Goal: Transaction & Acquisition: Purchase product/service

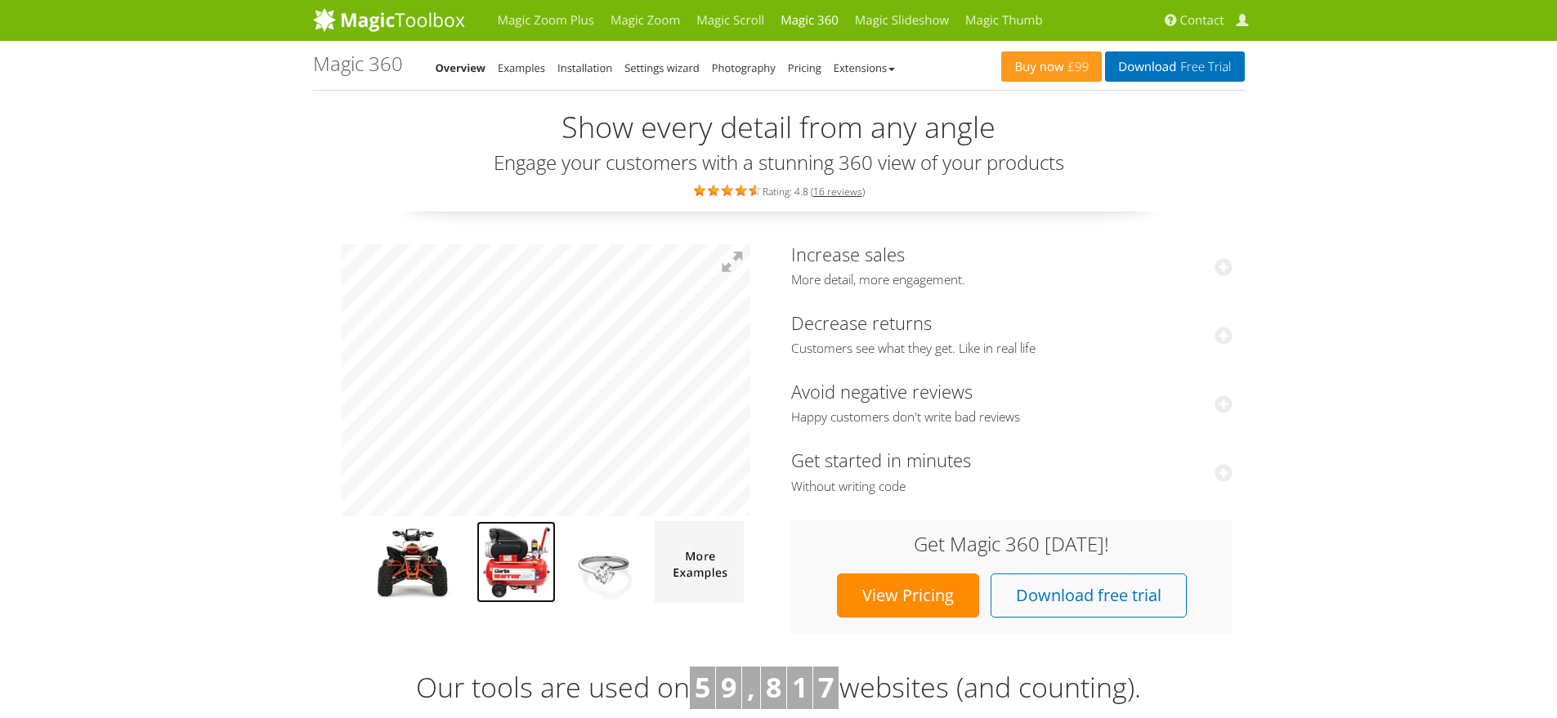
click at [533, 558] on img at bounding box center [516, 563] width 79 height 82
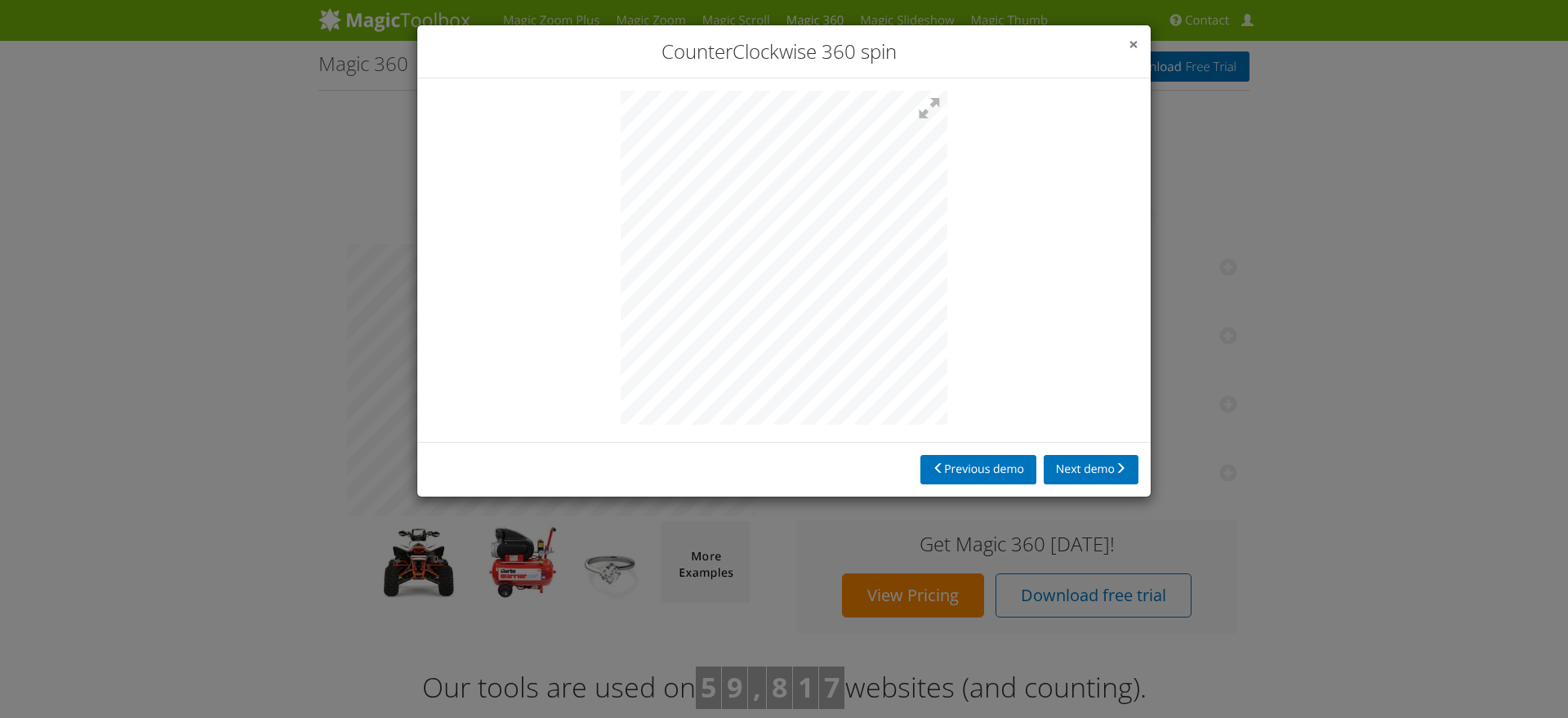
click at [1129, 45] on span "×" at bounding box center [1134, 44] width 10 height 23
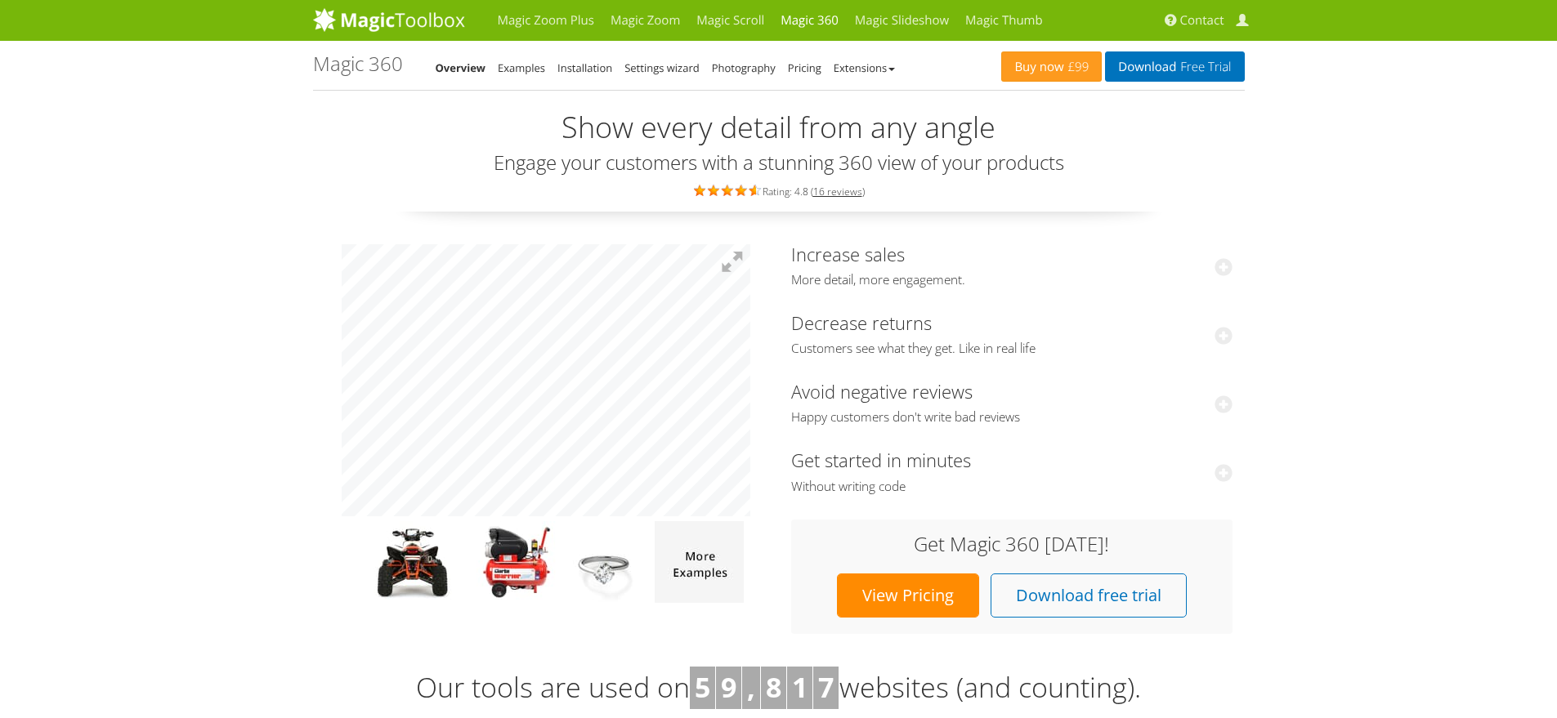
click at [1051, 65] on link "Buy now £99" at bounding box center [1051, 66] width 101 height 30
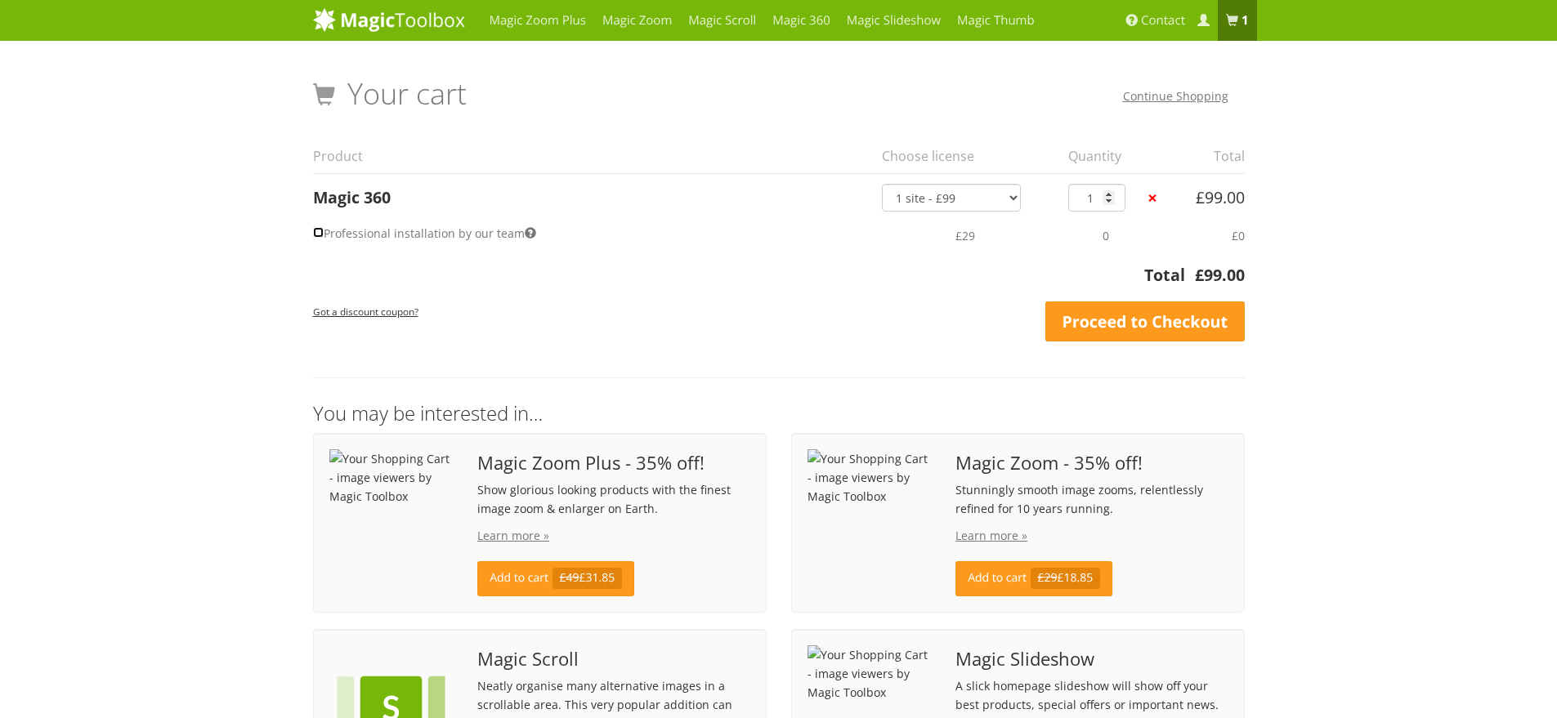
click at [316, 235] on input "Professional installation by our team" at bounding box center [318, 232] width 11 height 11
checkbox input "true"
click at [376, 309] on small "Got a discount coupon?" at bounding box center [365, 311] width 105 height 13
click at [376, 309] on input "text" at bounding box center [390, 316] width 154 height 28
click at [420, 280] on th "Total" at bounding box center [744, 280] width 863 height 34
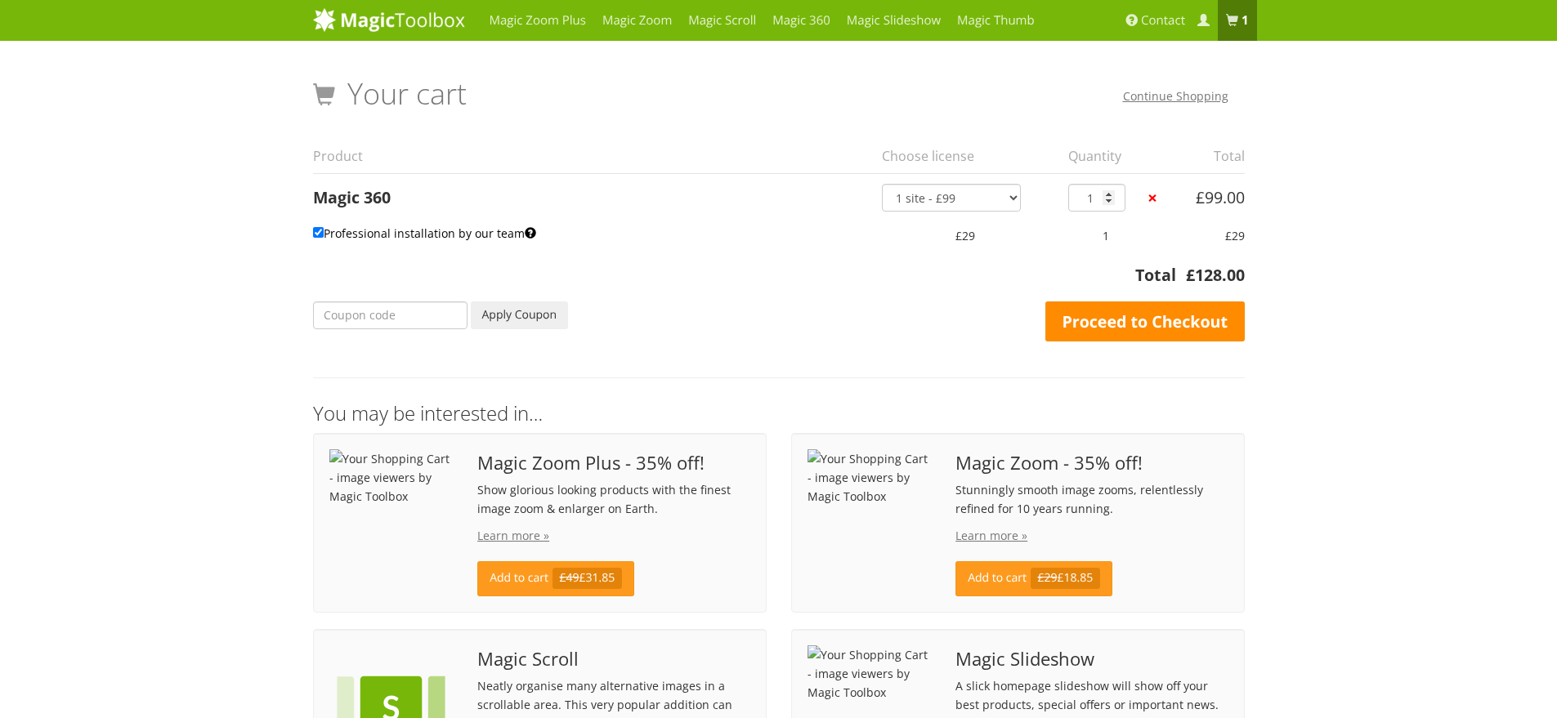
click at [1130, 319] on link "Proceed to Checkout" at bounding box center [1144, 322] width 199 height 41
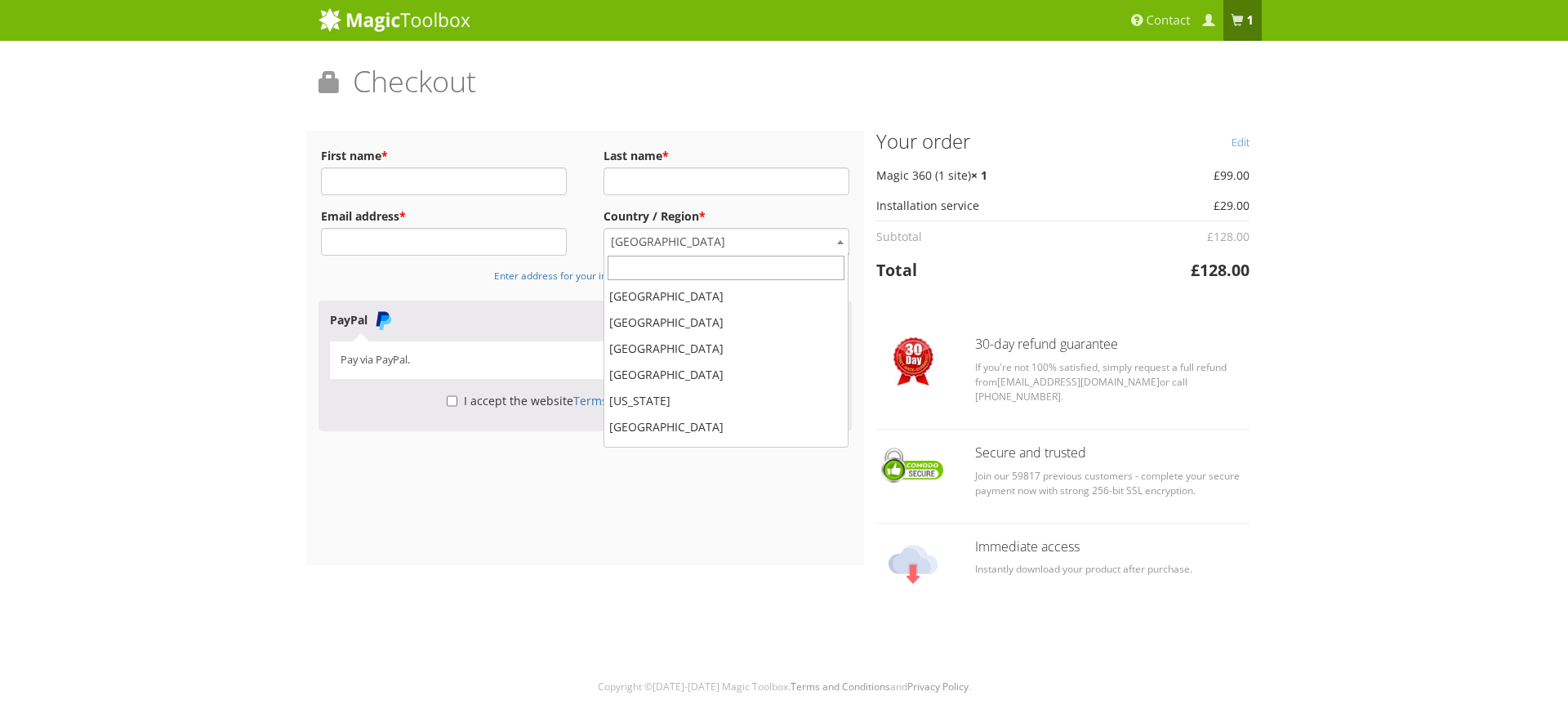
click at [808, 244] on span "[GEOGRAPHIC_DATA]" at bounding box center [727, 242] width 244 height 26
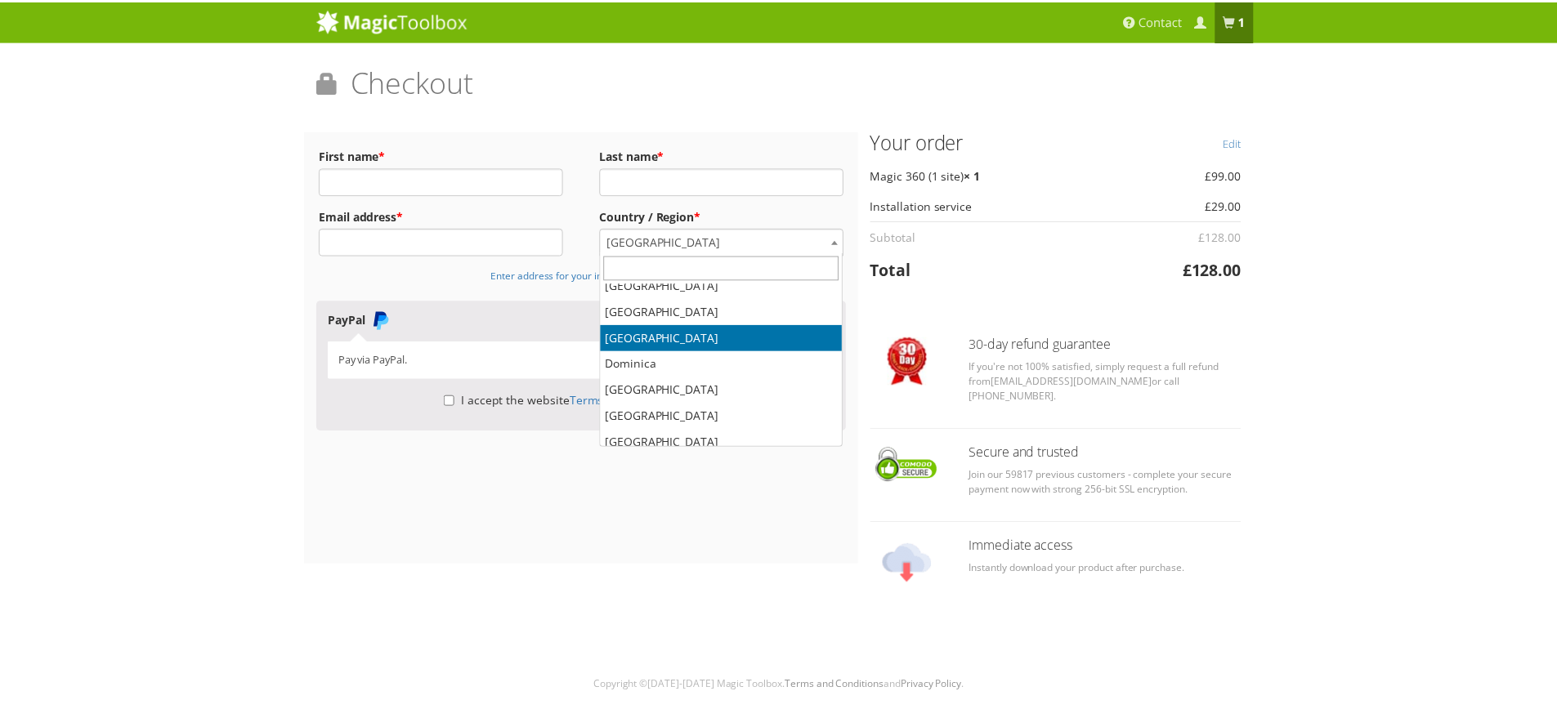
scroll to position [1544, 0]
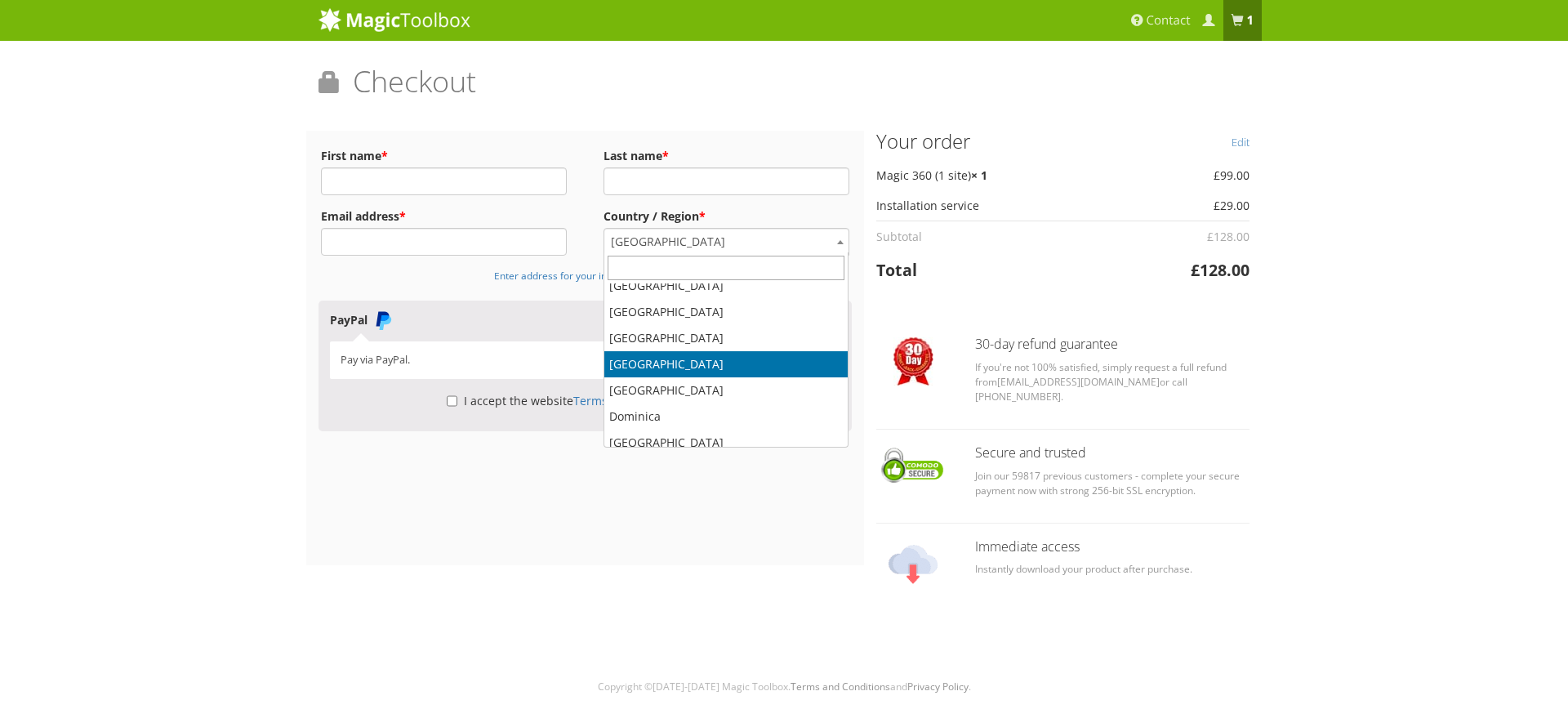
select select "DK"
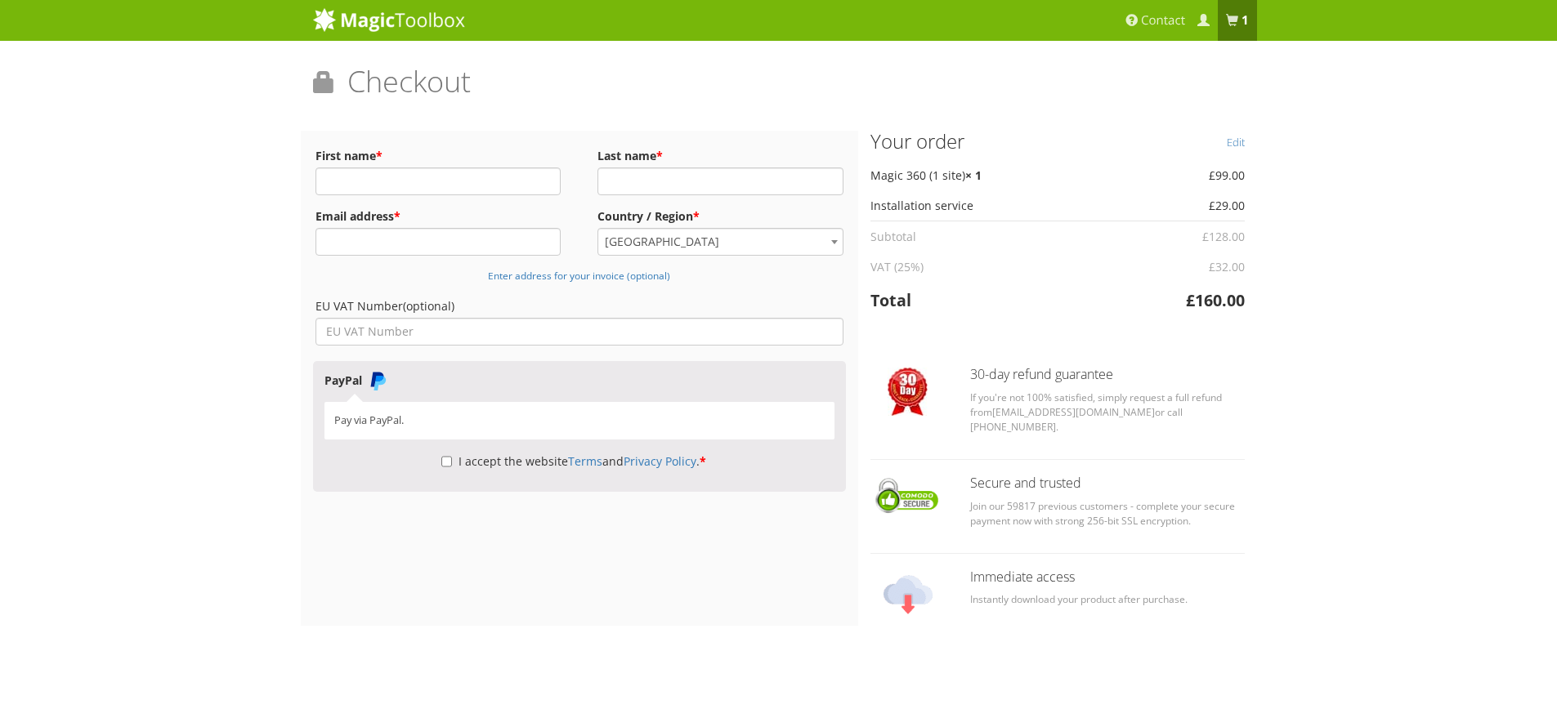
click at [280, 299] on div "Magic Zoom Plus Magic Zoom Magic Scroll Magic 360 Magic Slideshow Magic Thumb" at bounding box center [778, 370] width 1557 height 740
click at [372, 419] on p "Pay via PayPal." at bounding box center [579, 421] width 490 height 16
drag, startPoint x: 372, startPoint y: 419, endPoint x: 369, endPoint y: 400, distance: 19.8
click at [372, 419] on p "Pay via PayPal." at bounding box center [579, 421] width 490 height 16
click at [377, 377] on img at bounding box center [378, 381] width 20 height 20
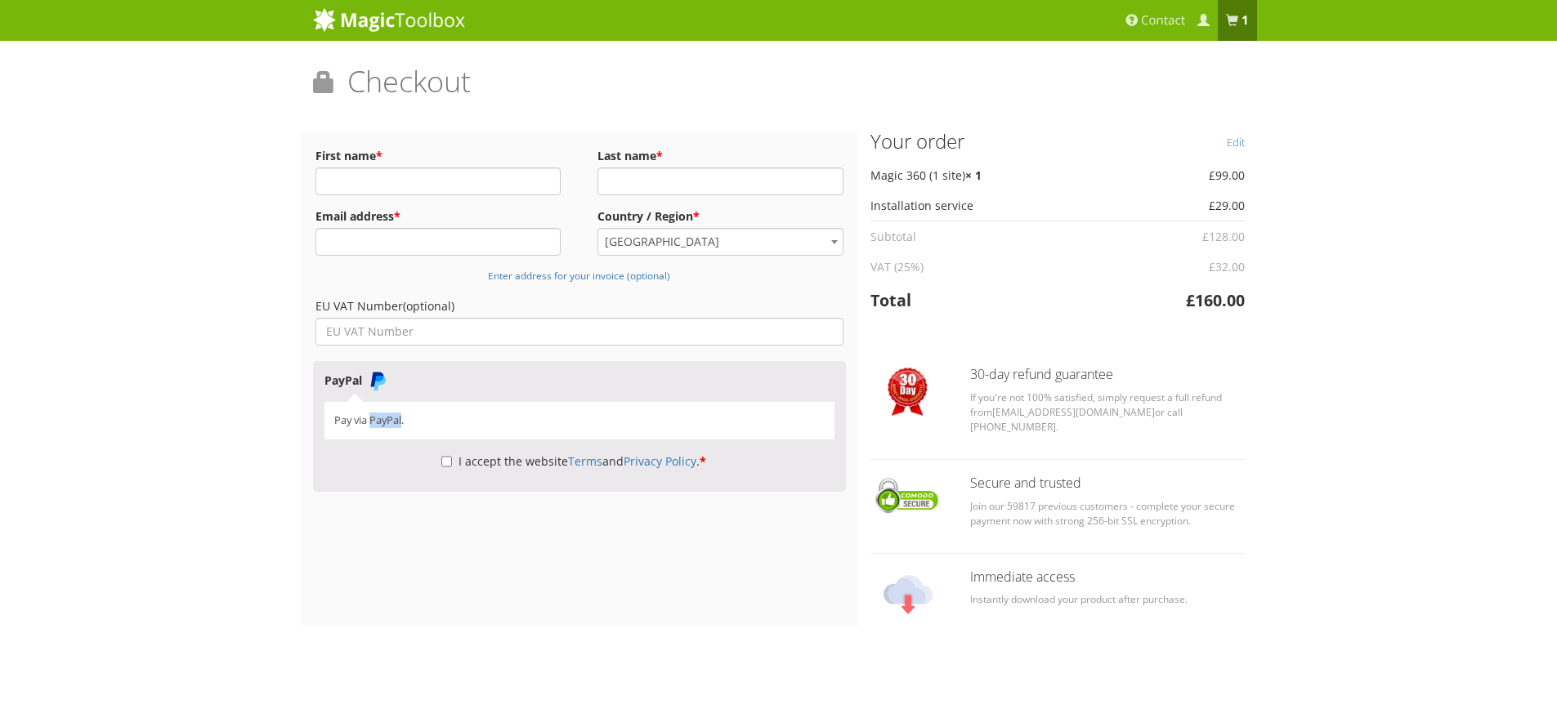
click at [0, 0] on input "PayPal" at bounding box center [0, 0] width 0 height 0
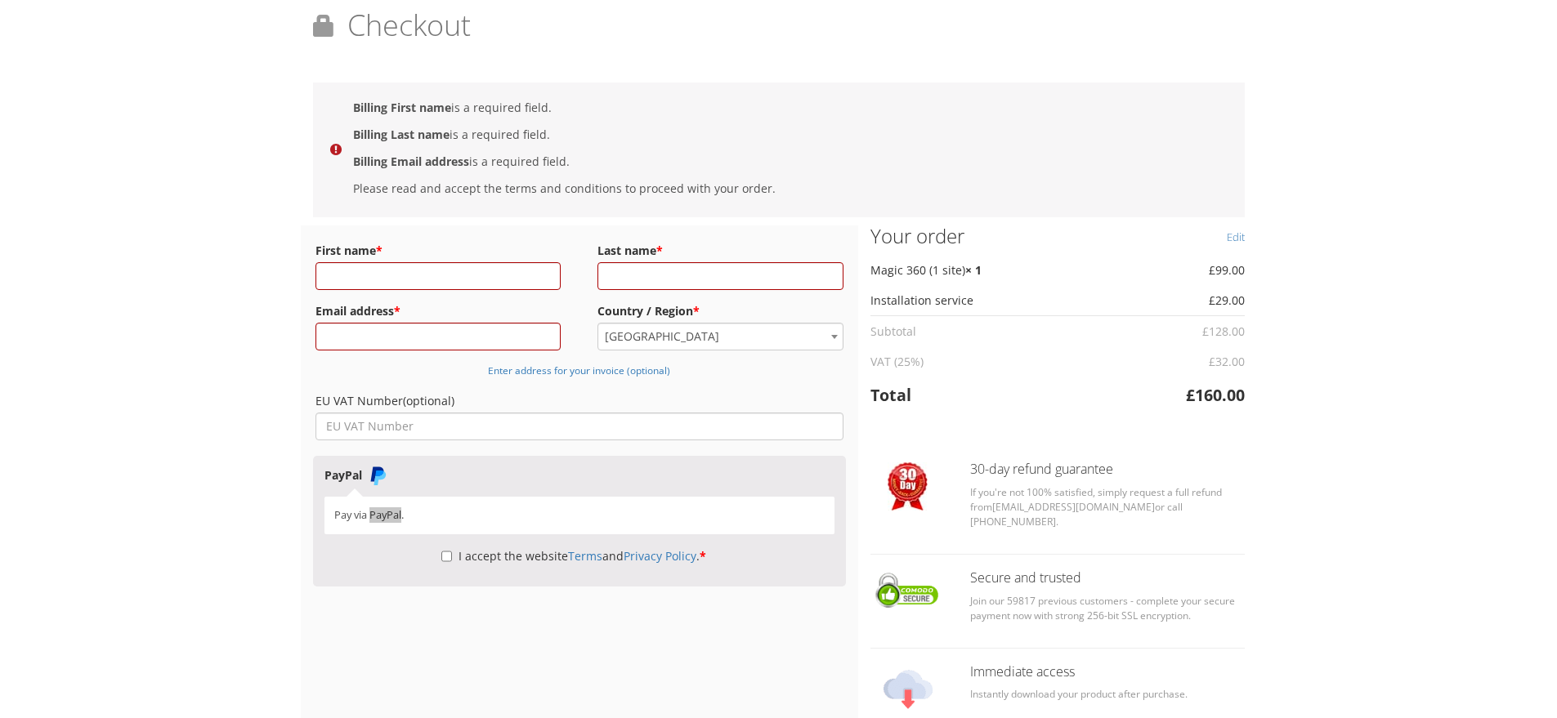
scroll to position [57, 0]
click at [389, 277] on input "First name *" at bounding box center [439, 276] width 246 height 28
type input "Milad"
type input "Habibi"
click at [341, 335] on input "[EMAIL_ADDRESS][DOMAIN_NAME]" at bounding box center [439, 336] width 246 height 28
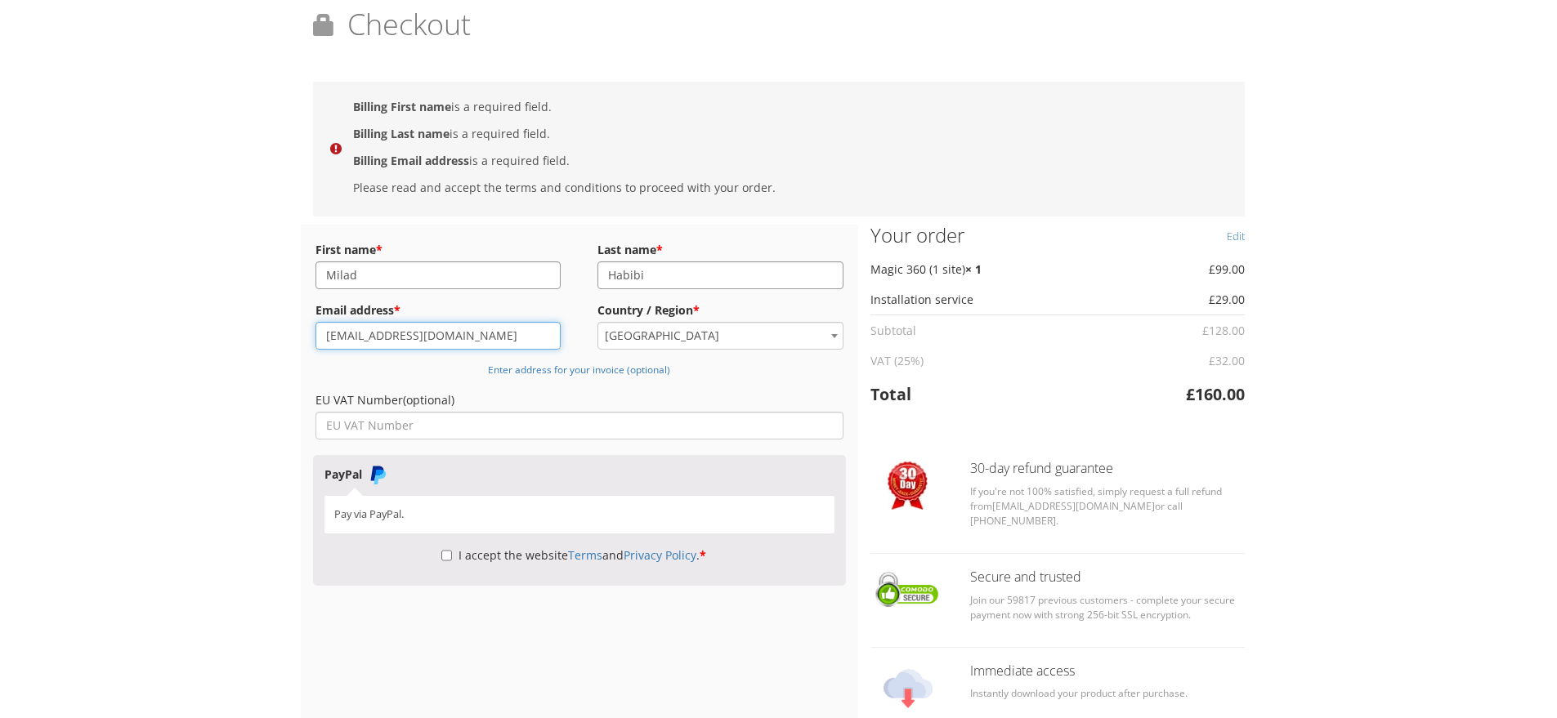
type input "[EMAIL_ADDRESS][DOMAIN_NAME]"
click at [127, 251] on div "Magic Zoom Plus Magic Zoom Magic Scroll Magic 360 Magic Slideshow Magic Thumb" at bounding box center [778, 388] width 1557 height 891
click at [206, 444] on div "Magic Zoom Plus Magic Zoom Magic Scroll Magic 360 Magic Slideshow Magic Thumb" at bounding box center [778, 388] width 1557 height 891
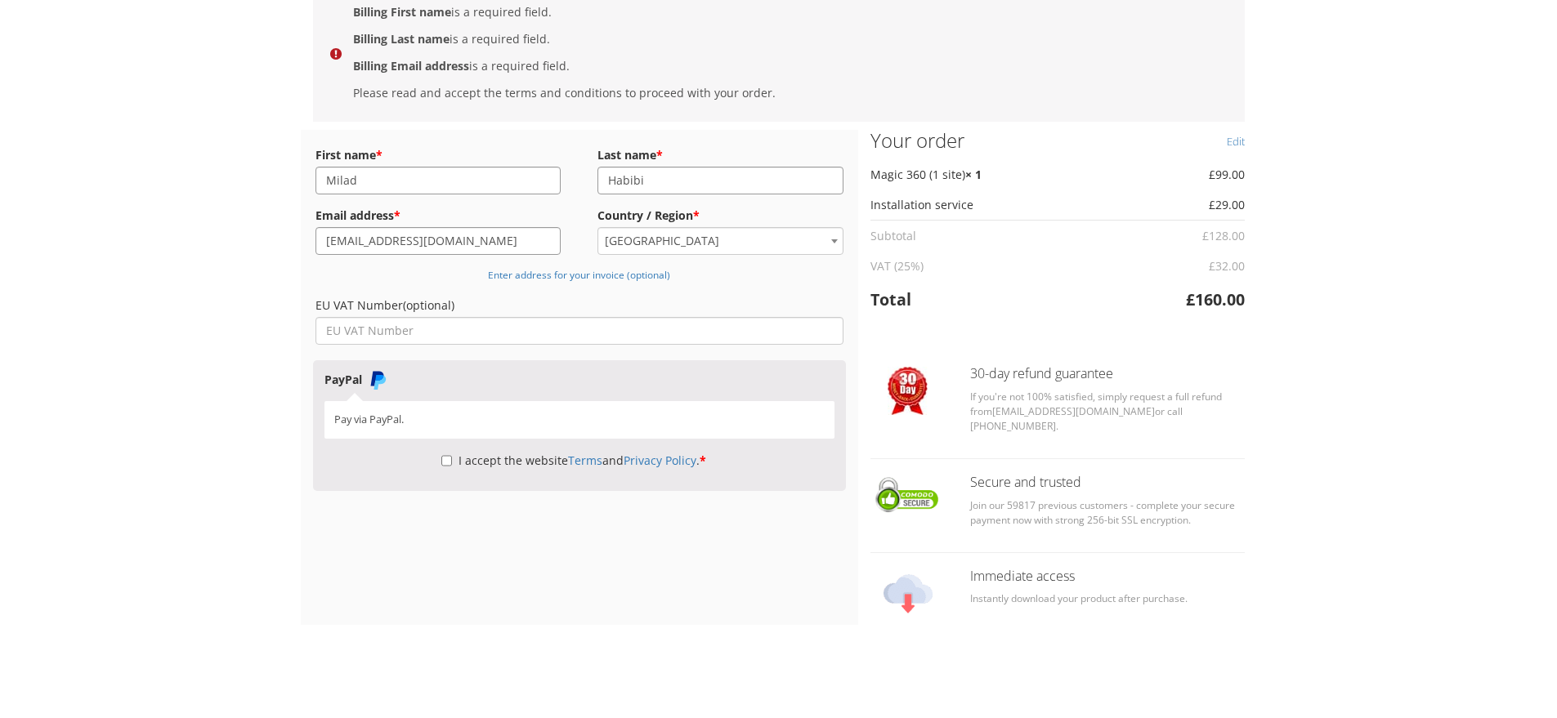
scroll to position [172, 0]
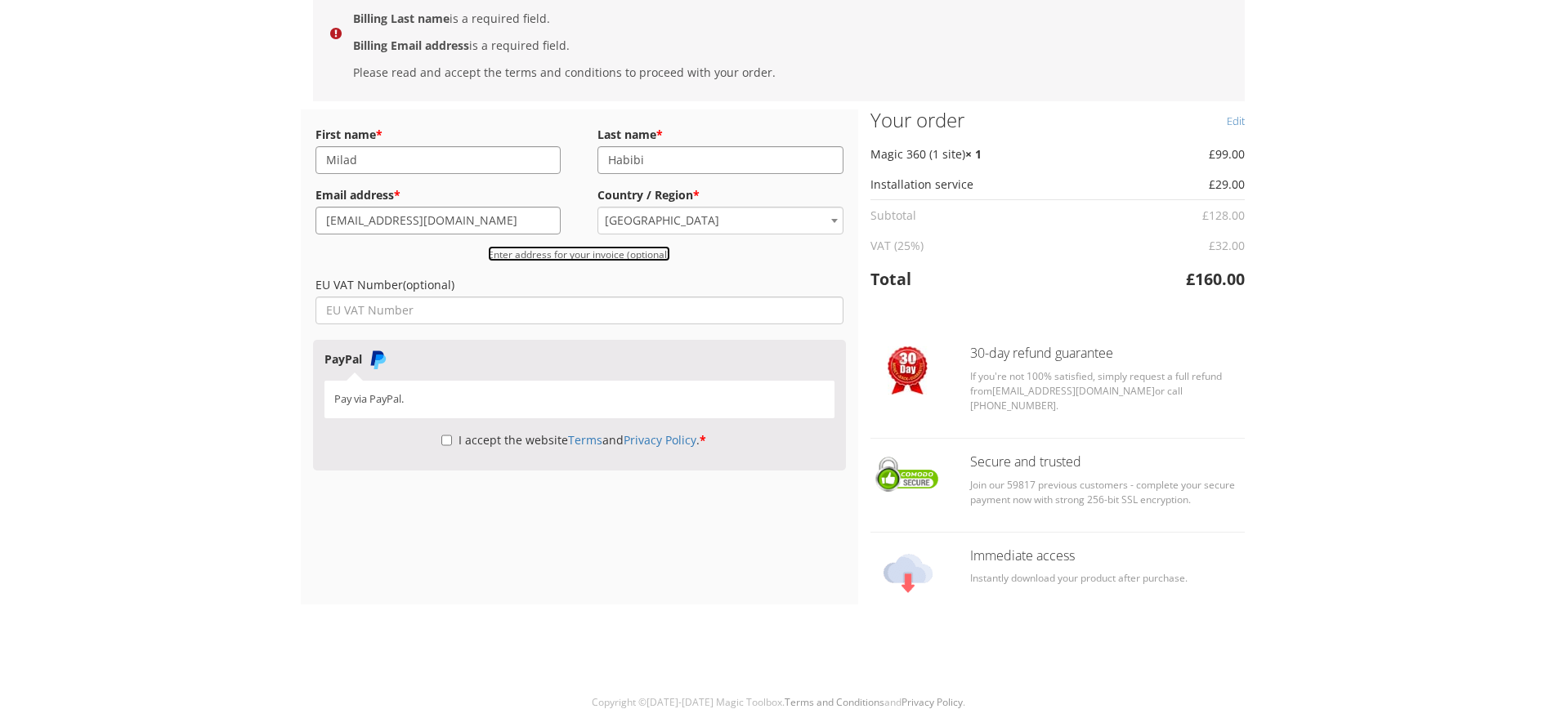
click at [611, 255] on small "Enter address for your invoice (optional)" at bounding box center [579, 254] width 182 height 13
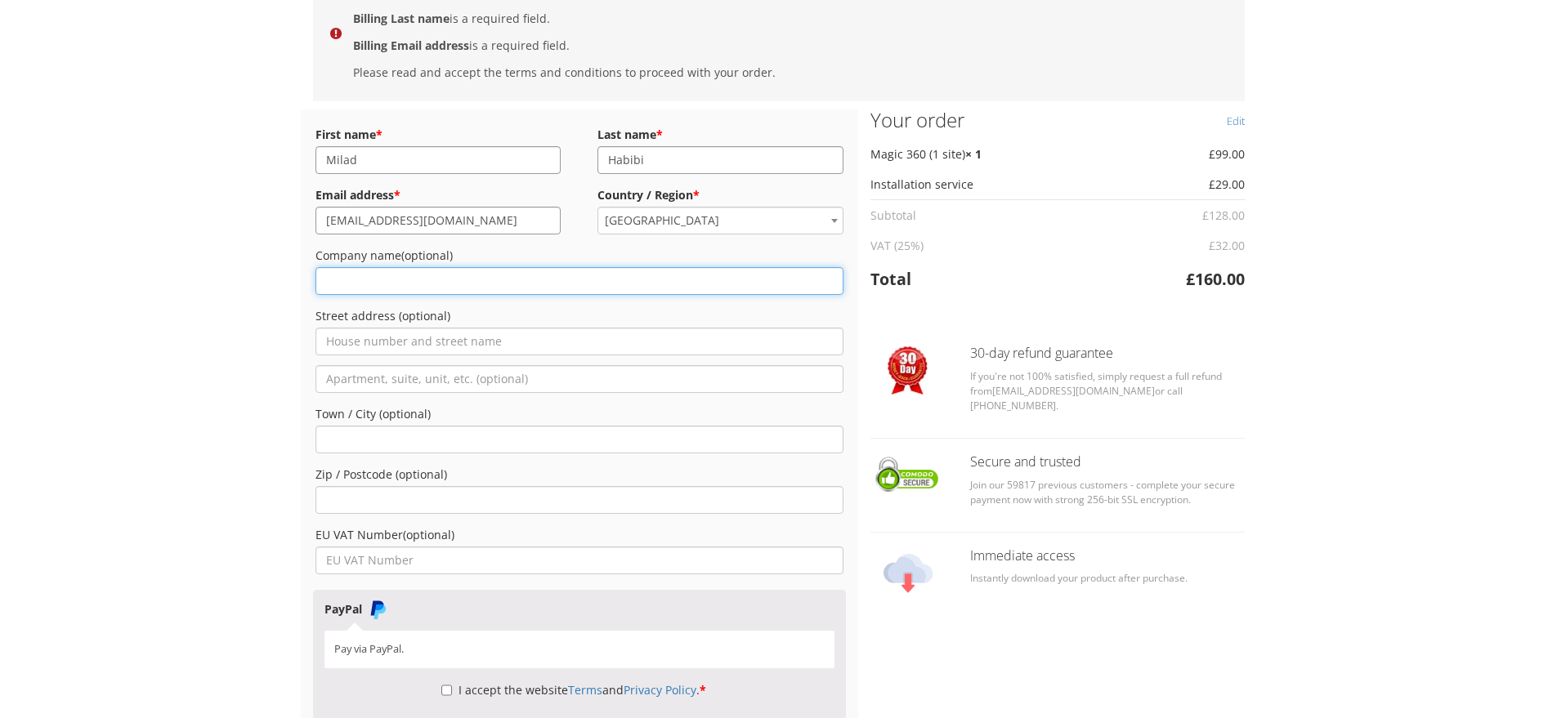
click at [548, 277] on input "Company name (optional)" at bounding box center [580, 281] width 529 height 28
type input "Optifo Aps"
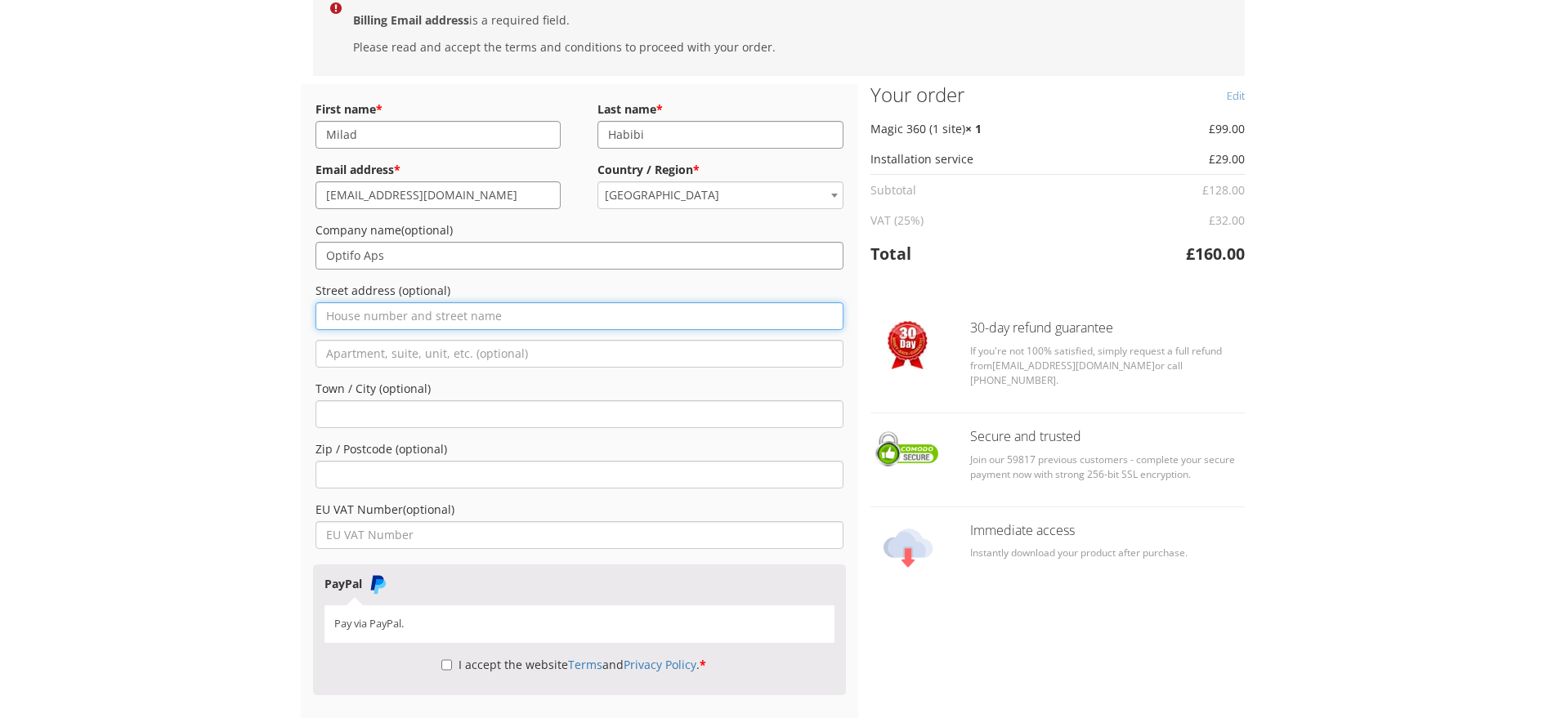
scroll to position [204, 0]
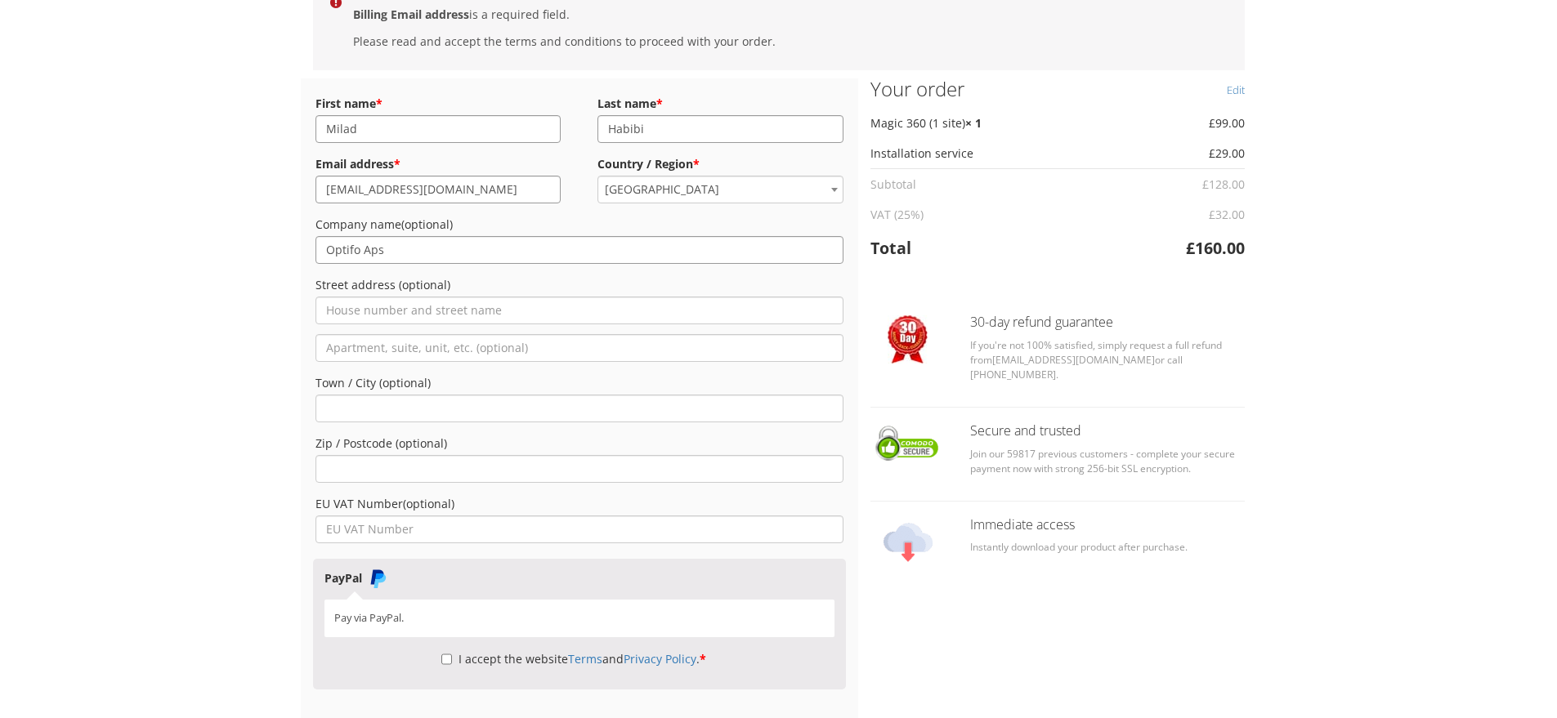
click at [224, 309] on div "Magic Zoom Plus Magic Zoom Magic Scroll Magic 360 Magic Slideshow Magic Thumb" at bounding box center [778, 366] width 1557 height 1141
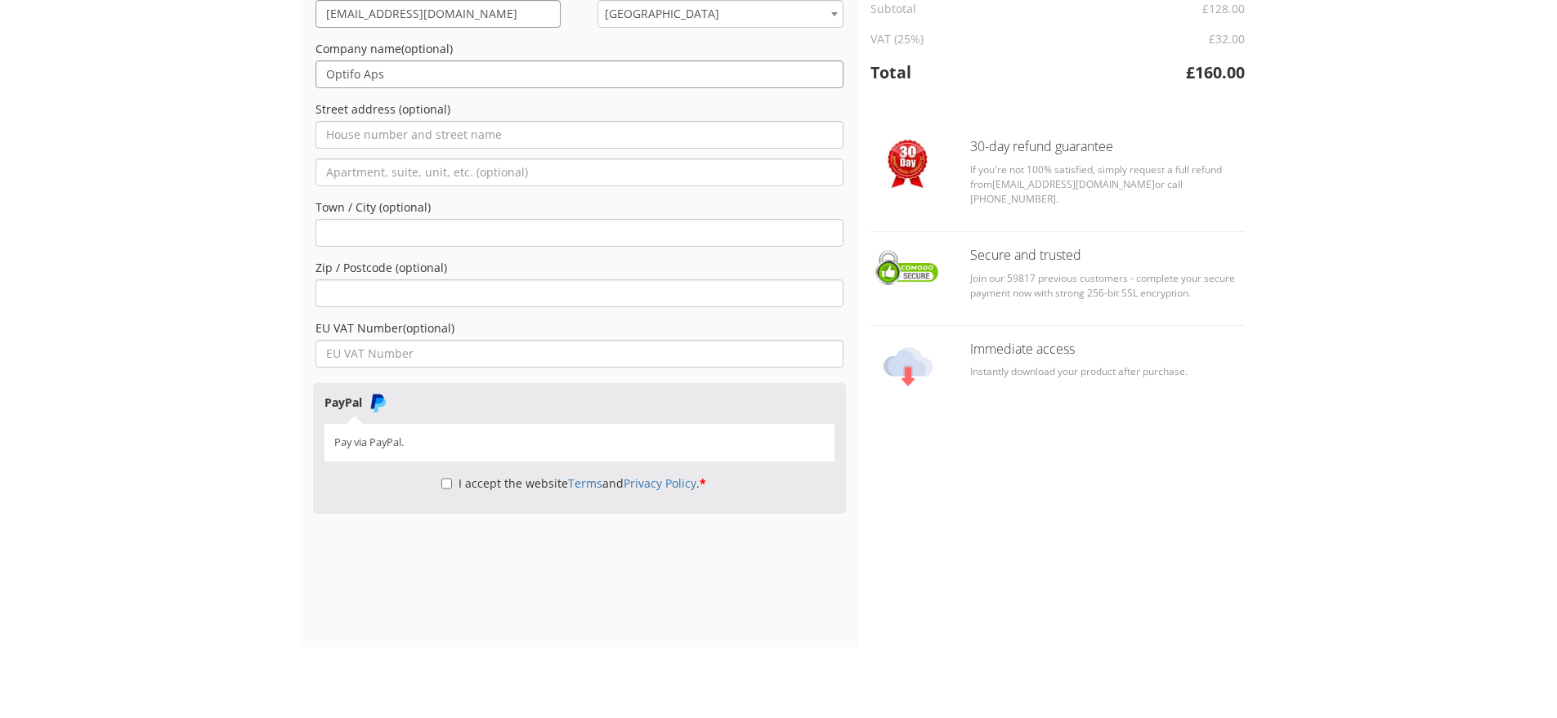
scroll to position [342, 0]
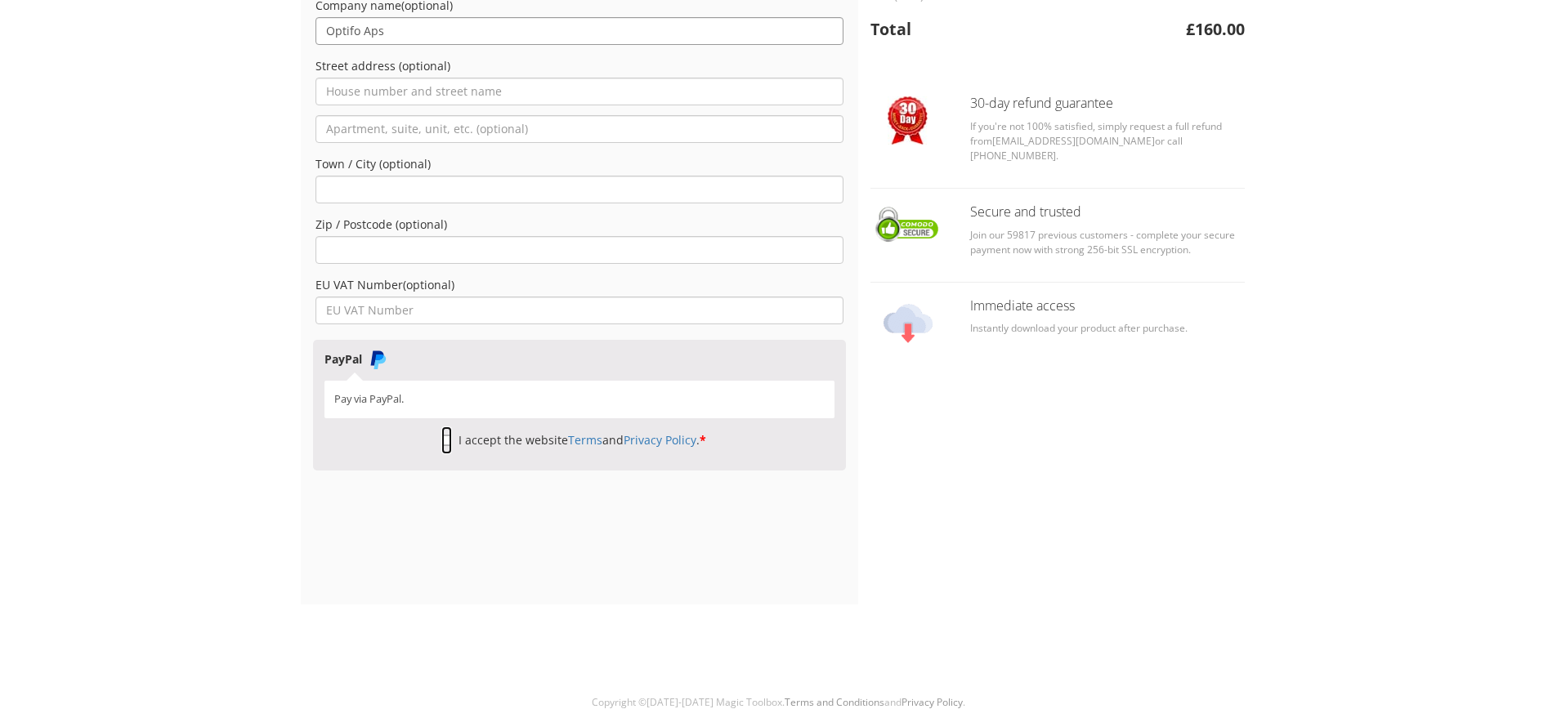
click at [441, 440] on input "I accept the website Terms and Privacy Policy . *" at bounding box center [446, 441] width 11 height 28
checkbox input "true"
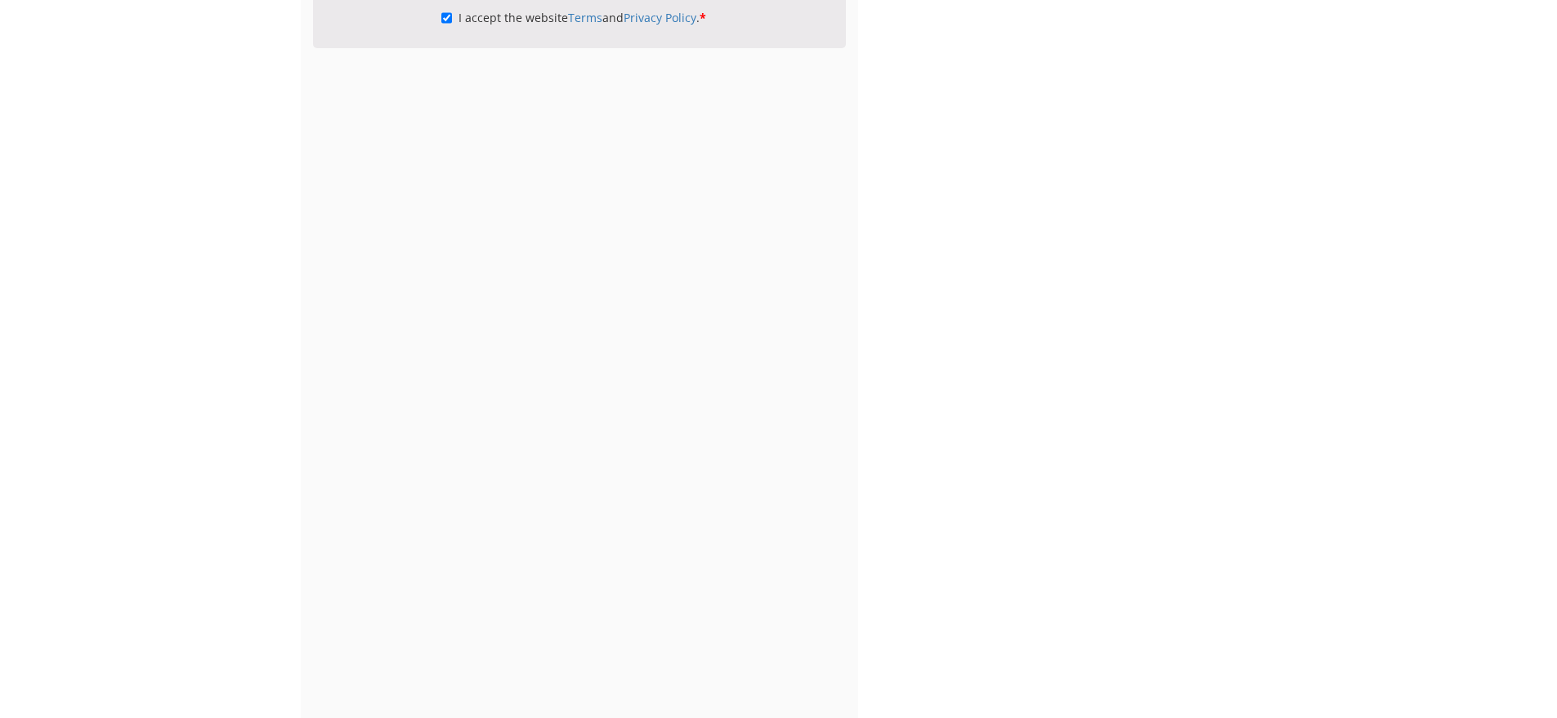
scroll to position [924, 0]
